Goal: Find specific page/section: Find specific page/section

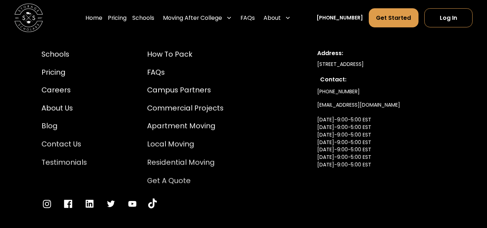
scroll to position [1642, 0]
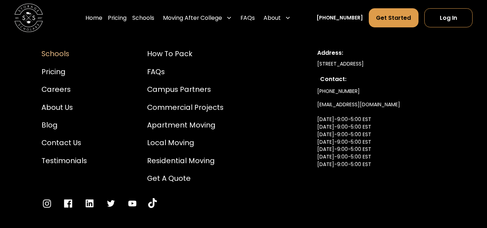
click at [67, 56] on div "Schools" at bounding box center [63, 54] width 45 height 11
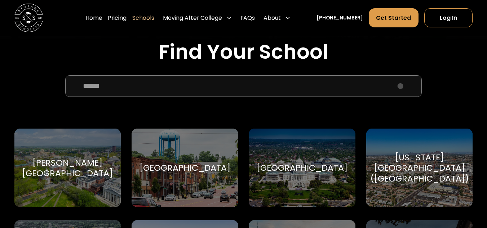
scroll to position [230, 0]
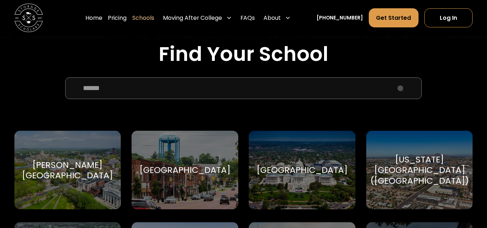
click at [326, 93] on input "School Select Form" at bounding box center [243, 87] width 356 height 21
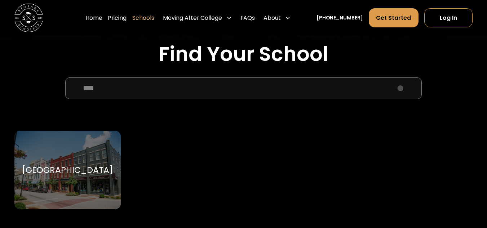
type input "****"
click at [63, 175] on div "Purdue University-Main Campus" at bounding box center [67, 170] width 91 height 11
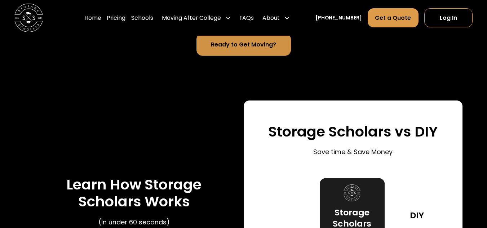
scroll to position [964, 0]
